Goal: Information Seeking & Learning: Learn about a topic

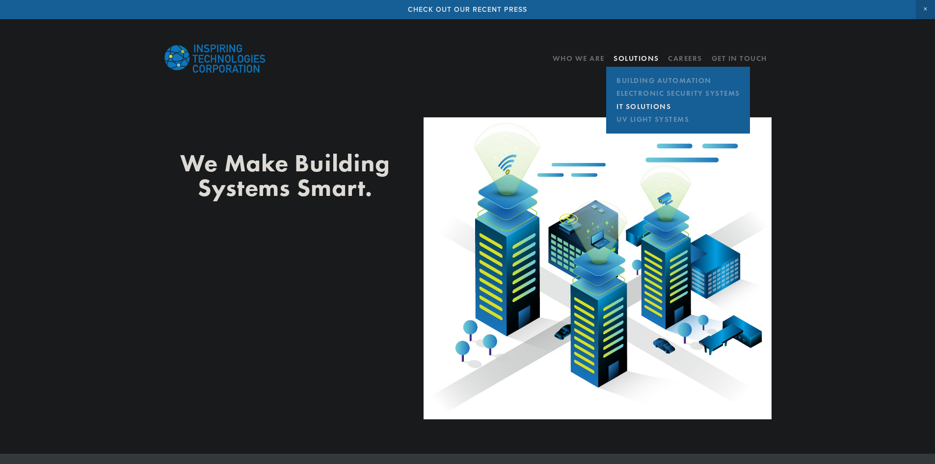
click at [642, 105] on link "IT Solutions" at bounding box center [678, 106] width 129 height 13
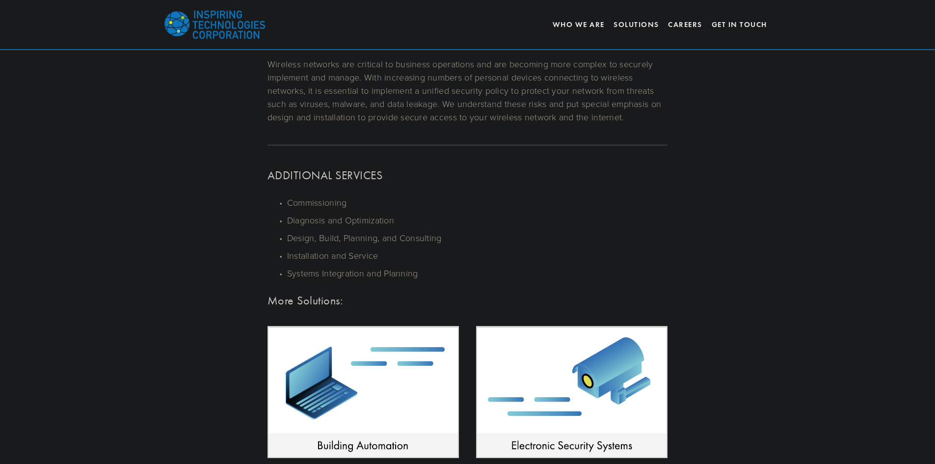
scroll to position [491, 0]
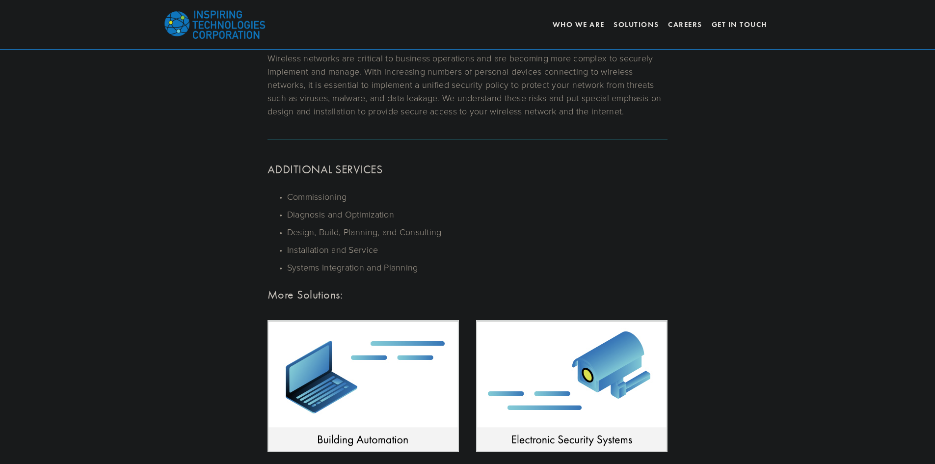
scroll to position [491, 0]
